Goal: Information Seeking & Learning: Learn about a topic

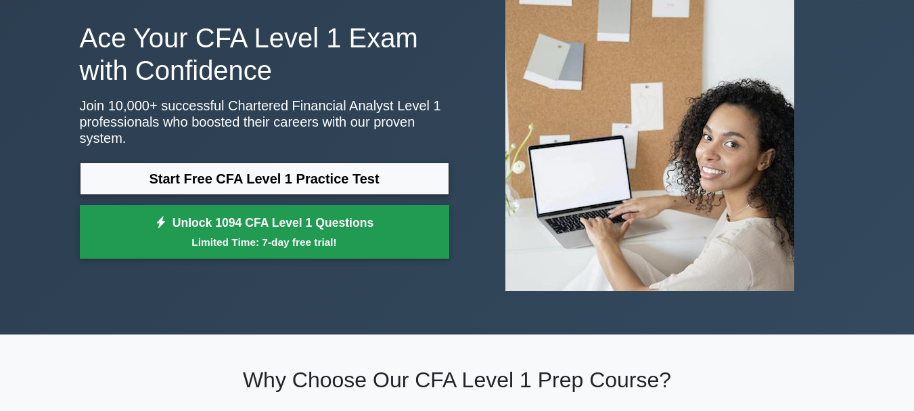
scroll to position [68, 0]
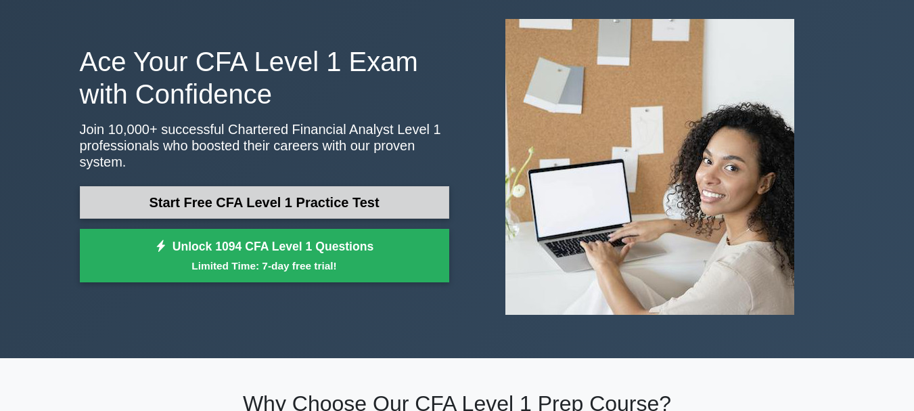
click at [315, 199] on link "Start Free CFA Level 1 Practice Test" at bounding box center [265, 202] width 370 height 32
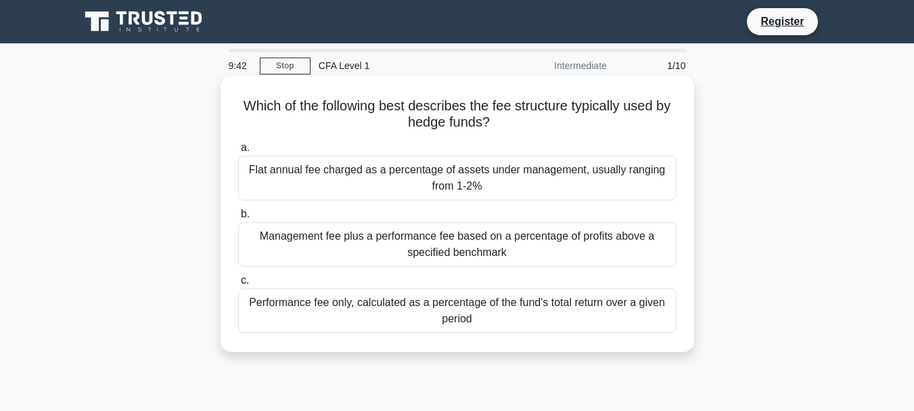
click at [464, 181] on div "Flat annual fee charged as a percentage of assets under management, usually ran…" at bounding box center [457, 178] width 439 height 45
click at [238, 152] on input "a. Flat annual fee charged as a percentage of assets under management, usually …" at bounding box center [238, 147] width 0 height 9
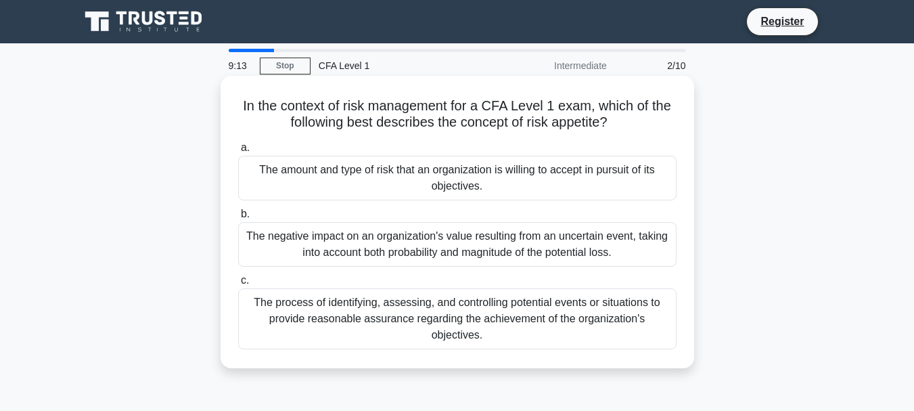
click at [402, 321] on div "The process of identifying, assessing, and controlling potential events or situ…" at bounding box center [457, 318] width 439 height 61
click at [238, 285] on input "c. The process of identifying, assessing, and controlling potential events or s…" at bounding box center [238, 280] width 0 height 9
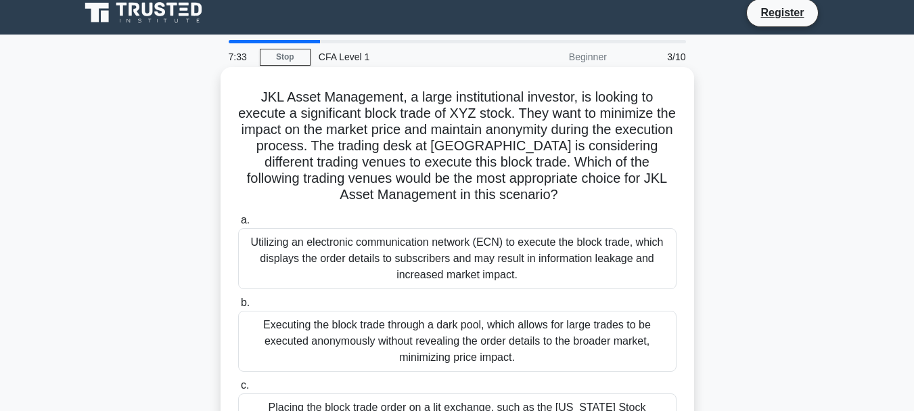
scroll to position [135, 0]
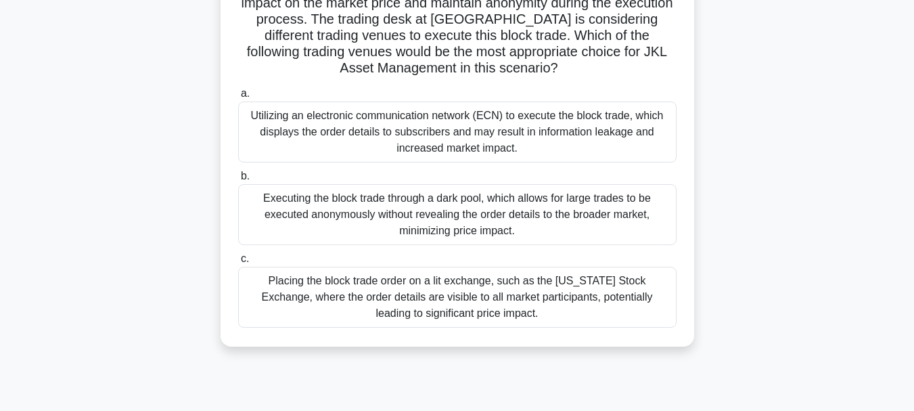
click at [468, 227] on div "Executing the block trade through a dark pool, which allows for large trades to…" at bounding box center [457, 214] width 439 height 61
click at [238, 181] on input "b. Executing the block trade through a dark pool, which allows for large trades…" at bounding box center [238, 176] width 0 height 9
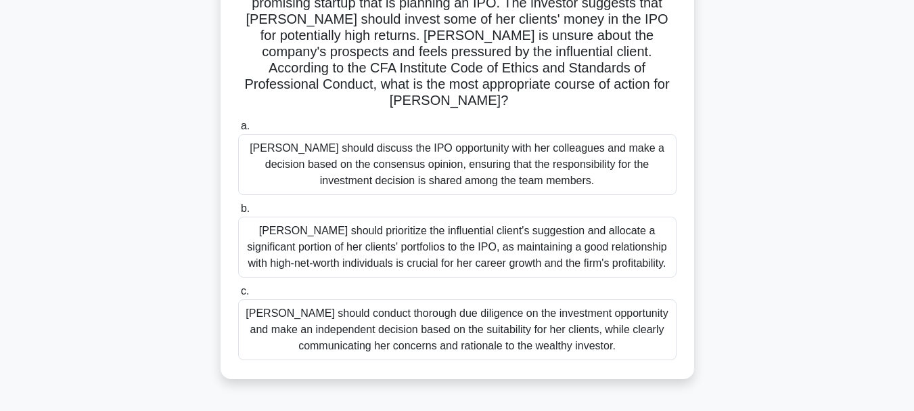
click at [546, 157] on div "Susan should discuss the IPO opportunity with her colleagues and make a decisio…" at bounding box center [457, 164] width 439 height 61
click at [238, 131] on input "a. Susan should discuss the IPO opportunity with her colleagues and make a deci…" at bounding box center [238, 126] width 0 height 9
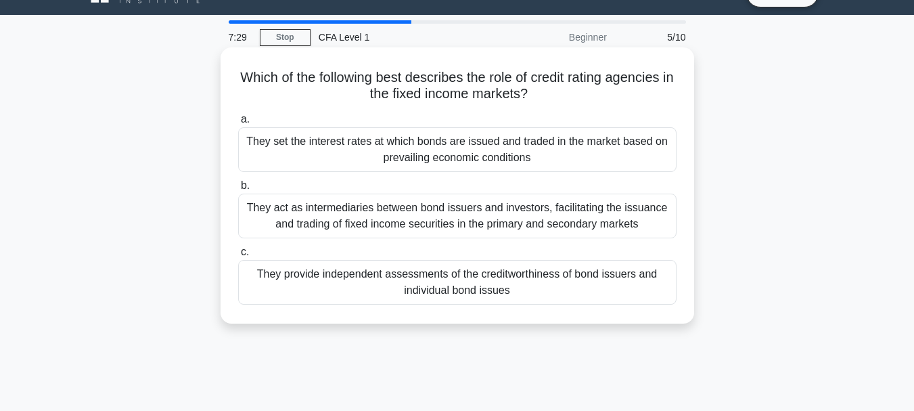
scroll to position [0, 0]
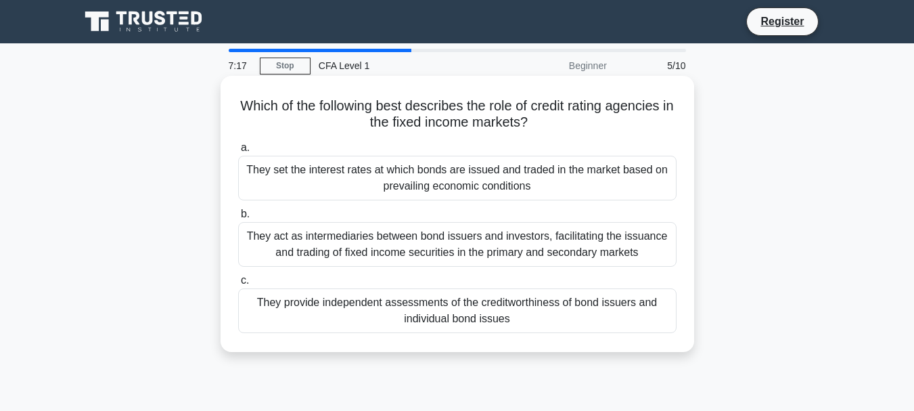
click at [567, 311] on div "They provide independent assessments of the creditworthiness of bond issuers an…" at bounding box center [457, 310] width 439 height 45
click at [238, 285] on input "c. They provide independent assessments of the creditworthiness of bond issuers…" at bounding box center [238, 280] width 0 height 9
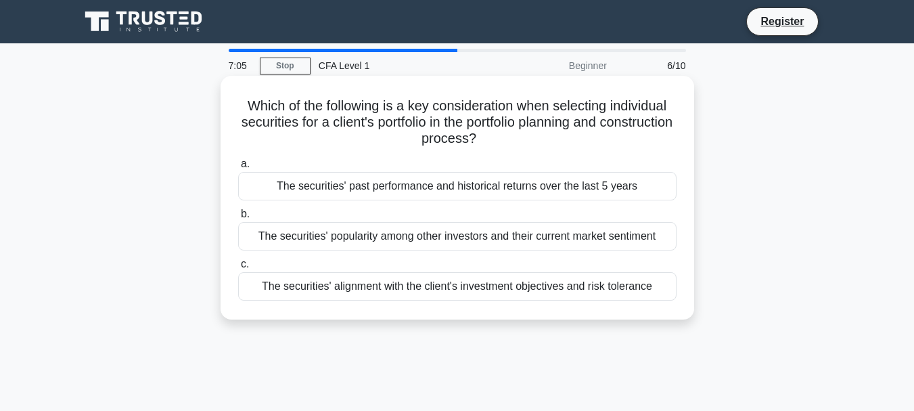
click at [559, 289] on div "The securities' alignment with the client's investment objectives and risk tole…" at bounding box center [457, 286] width 439 height 28
click at [238, 269] on input "c. The securities' alignment with the client's investment objectives and risk t…" at bounding box center [238, 264] width 0 height 9
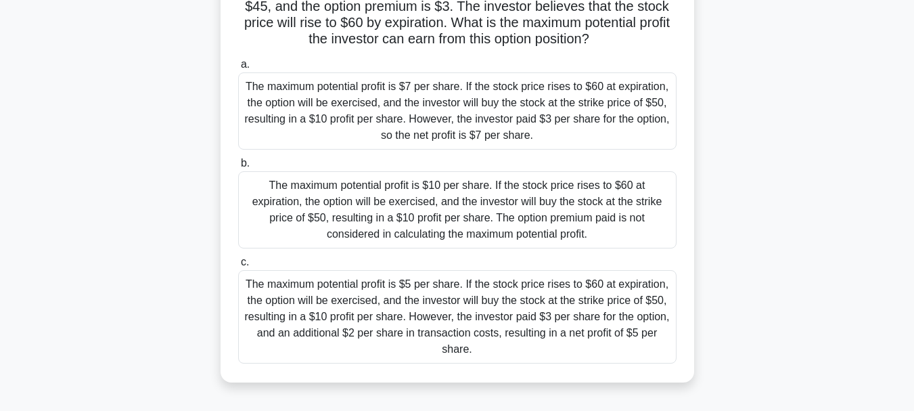
scroll to position [135, 0]
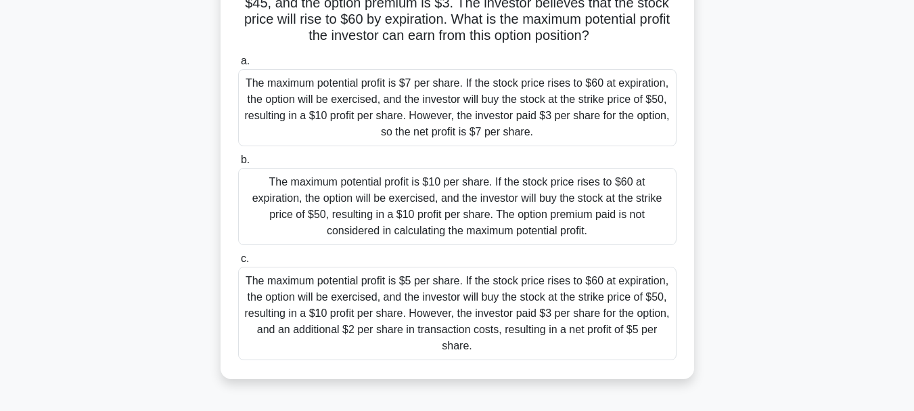
click at [460, 217] on div "The maximum potential profit is $10 per share. If the stock price rises to $60 …" at bounding box center [457, 206] width 439 height 77
click at [238, 164] on input "b. The maximum potential profit is $10 per share. If the stock price rises to $…" at bounding box center [238, 160] width 0 height 9
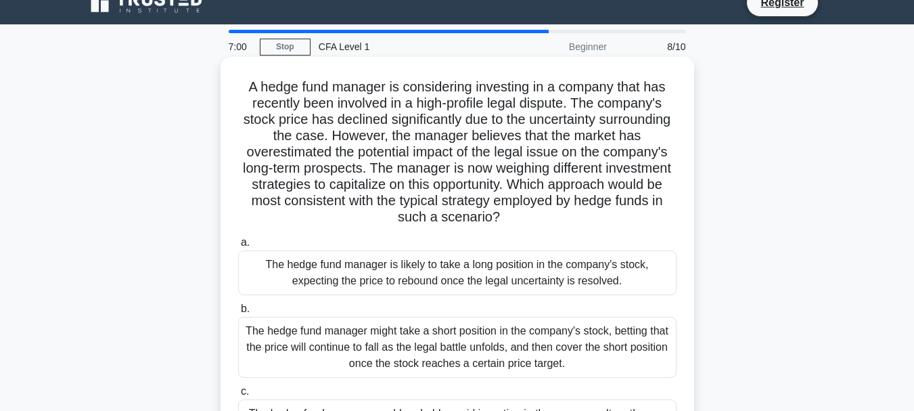
scroll to position [0, 0]
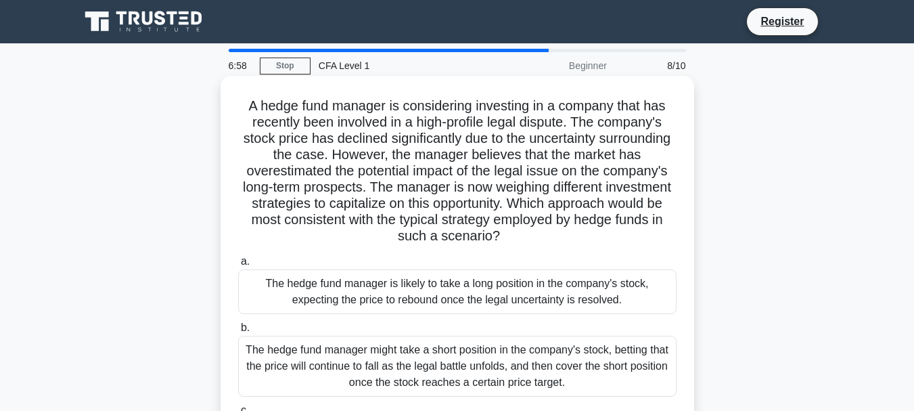
click at [520, 292] on div "The hedge fund manager is likely to take a long position in the company's stock…" at bounding box center [457, 291] width 439 height 45
click at [238, 266] on input "a. The hedge fund manager is likely to take a long position in the company's st…" at bounding box center [238, 261] width 0 height 9
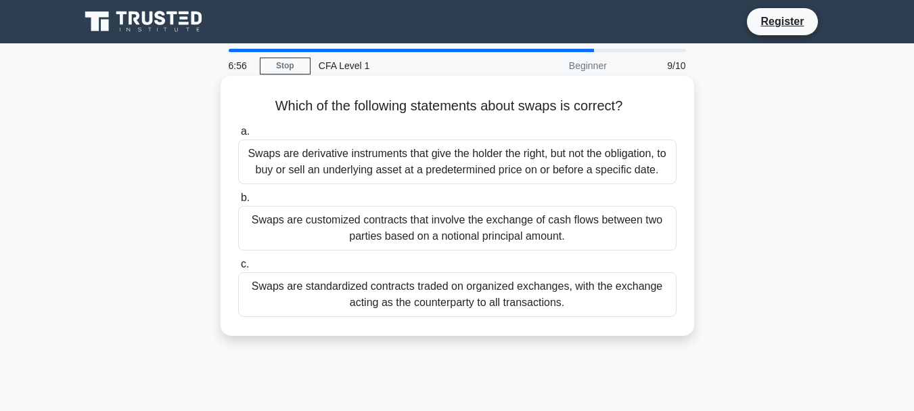
click at [561, 303] on div "Swaps are standardized contracts traded on organized exchanges, with the exchan…" at bounding box center [457, 294] width 439 height 45
click at [238, 269] on input "c. Swaps are standardized contracts traded on organized exchanges, with the exc…" at bounding box center [238, 264] width 0 height 9
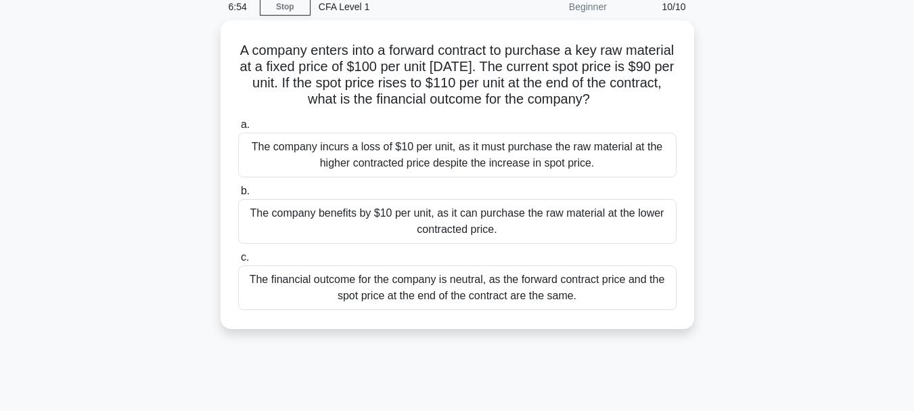
scroll to position [135, 0]
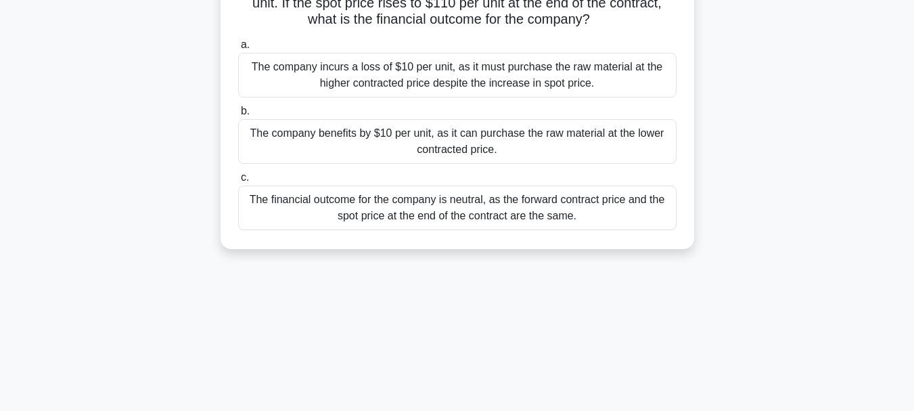
click at [505, 76] on div "The company incurs a loss of $10 per unit, as it must purchase the raw material…" at bounding box center [457, 75] width 439 height 45
click at [238, 49] on input "a. The company incurs a loss of $10 per unit, as it must purchase the raw mater…" at bounding box center [238, 45] width 0 height 9
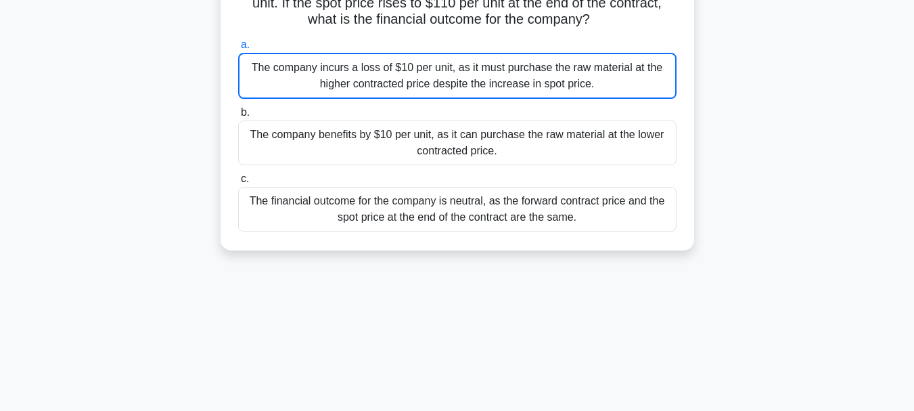
scroll to position [66, 0]
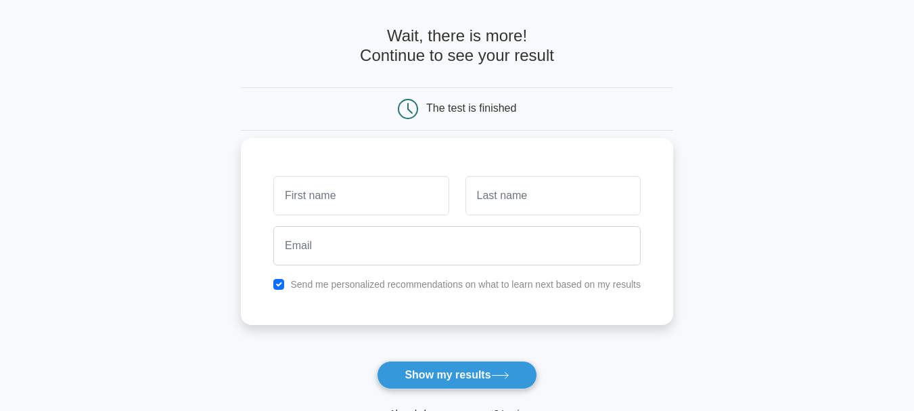
scroll to position [68, 0]
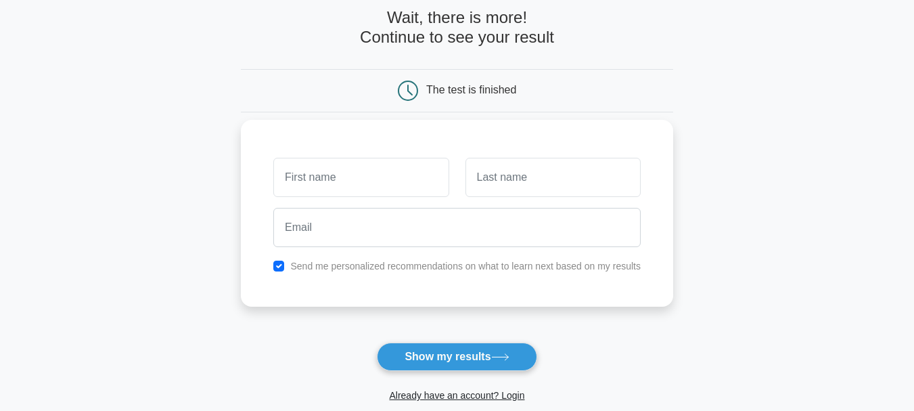
click at [342, 183] on input "text" at bounding box center [360, 177] width 175 height 39
type input "AKINTUNDE"
click at [523, 183] on input "text" at bounding box center [553, 177] width 175 height 39
type input "BECKLEY"
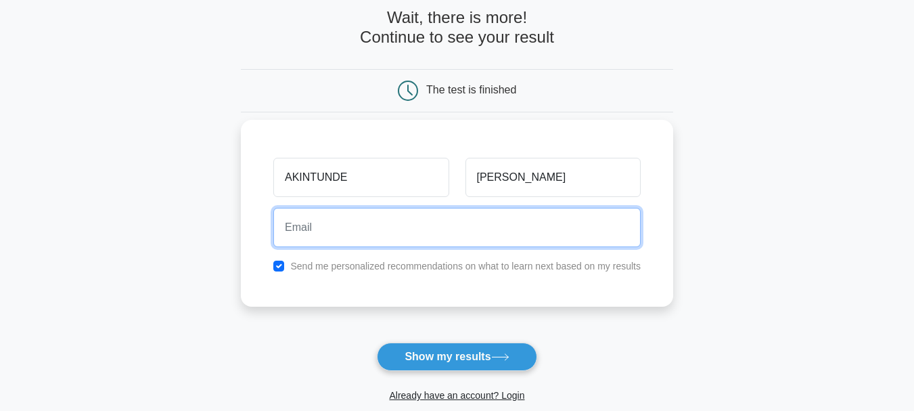
click at [365, 232] on input "email" at bounding box center [456, 227] width 367 height 39
type input "abeckley2002@gmail.com"
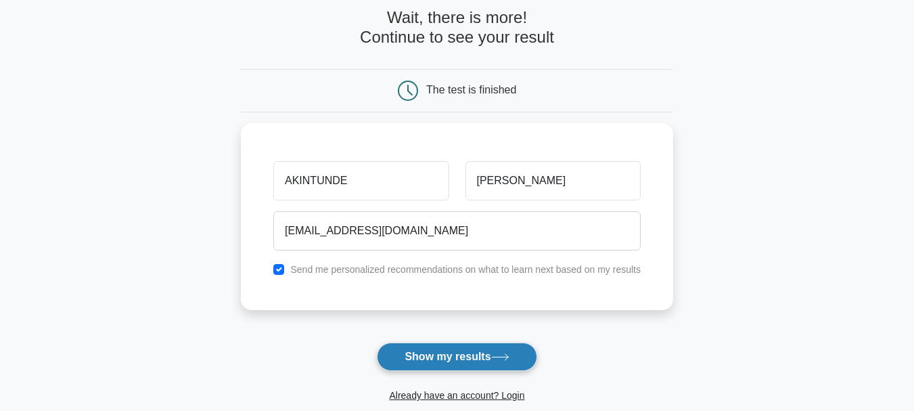
click at [478, 354] on button "Show my results" at bounding box center [457, 356] width 160 height 28
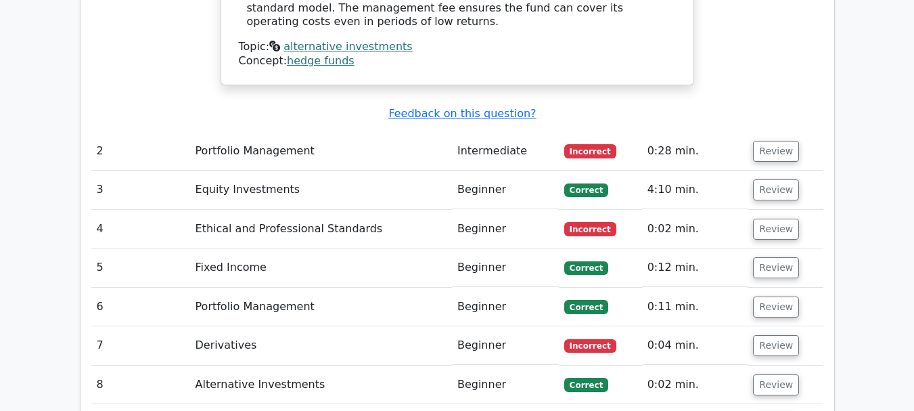
scroll to position [1624, 0]
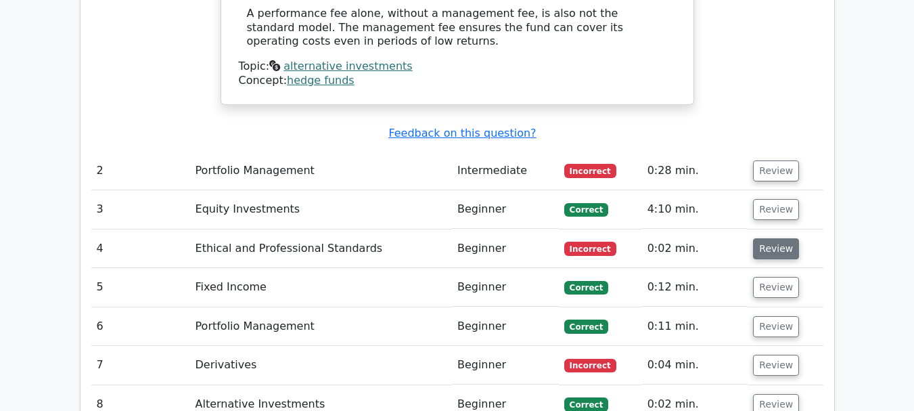
click at [766, 238] on button "Review" at bounding box center [776, 248] width 46 height 21
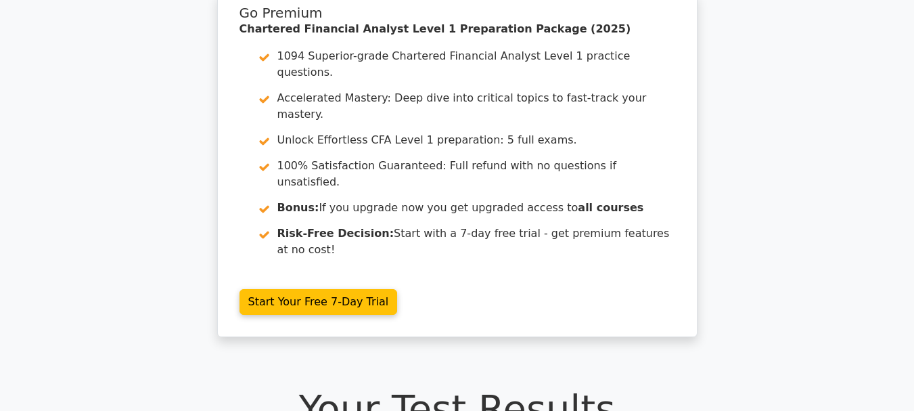
scroll to position [0, 0]
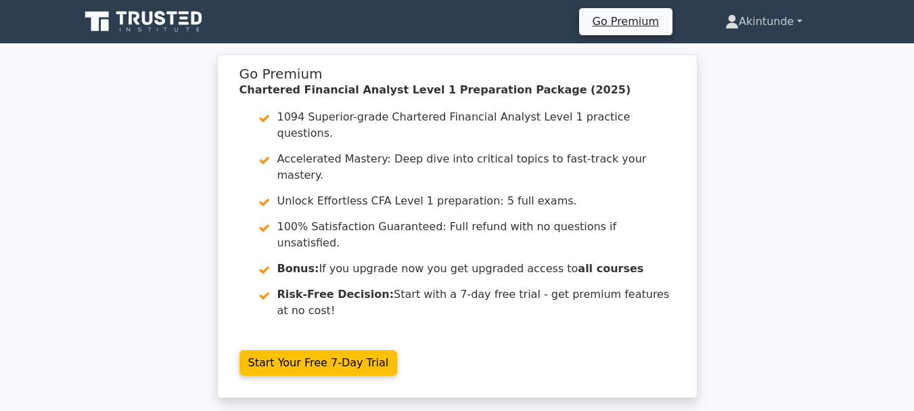
click at [808, 21] on link "Akintunde" at bounding box center [763, 21] width 141 height 27
click at [721, 51] on link "Profile" at bounding box center [747, 54] width 107 height 22
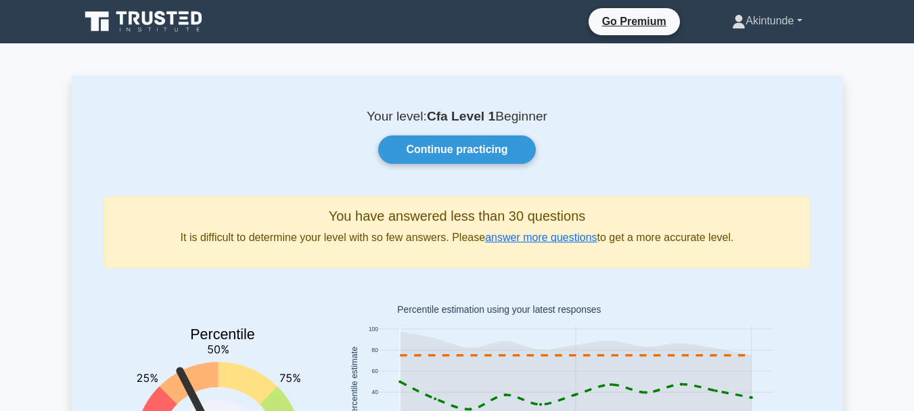
click at [801, 19] on link "Akintunde" at bounding box center [767, 20] width 135 height 27
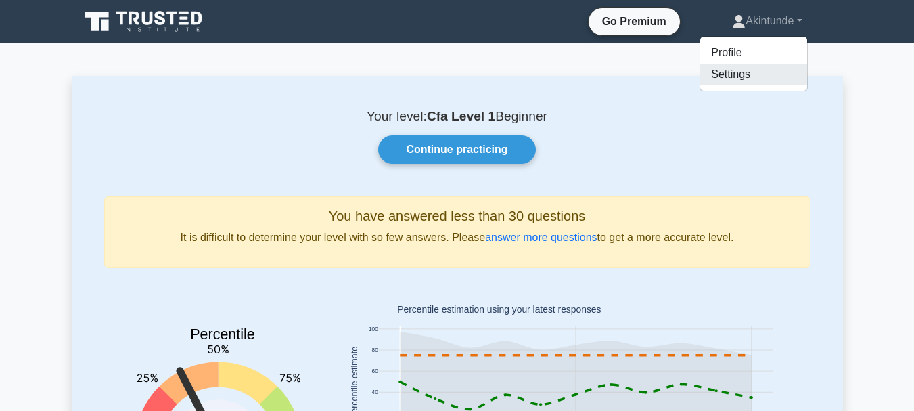
click at [725, 68] on link "Settings" at bounding box center [753, 75] width 107 height 22
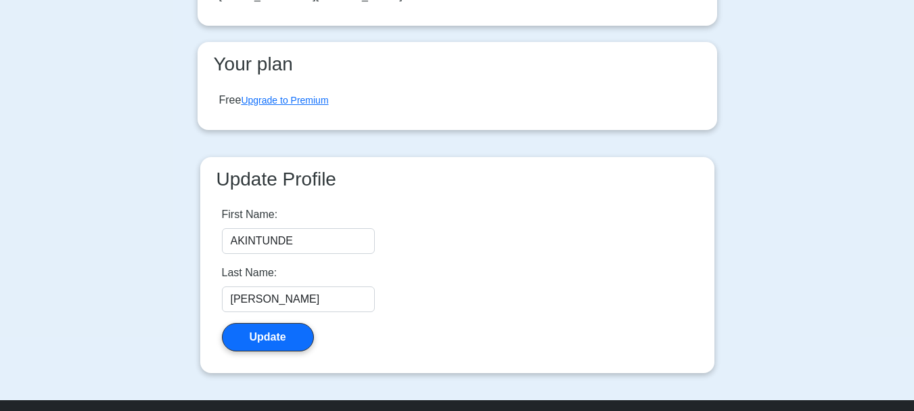
scroll to position [203, 0]
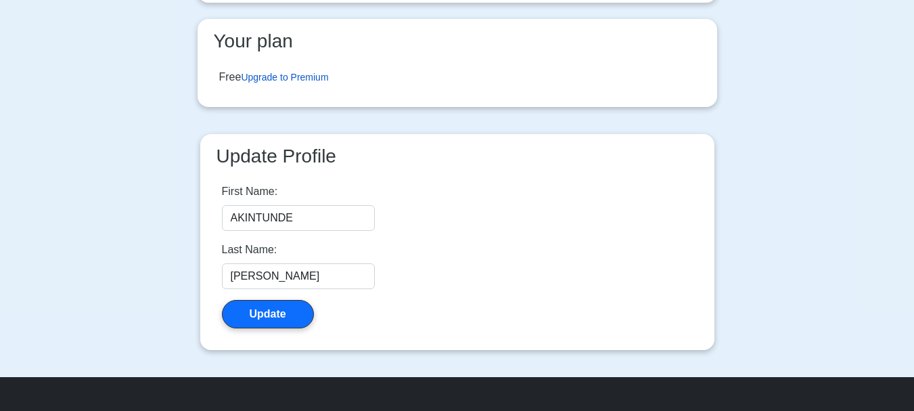
click at [303, 72] on link "Upgrade to Premium" at bounding box center [284, 77] width 87 height 11
